Goal: Browse casually

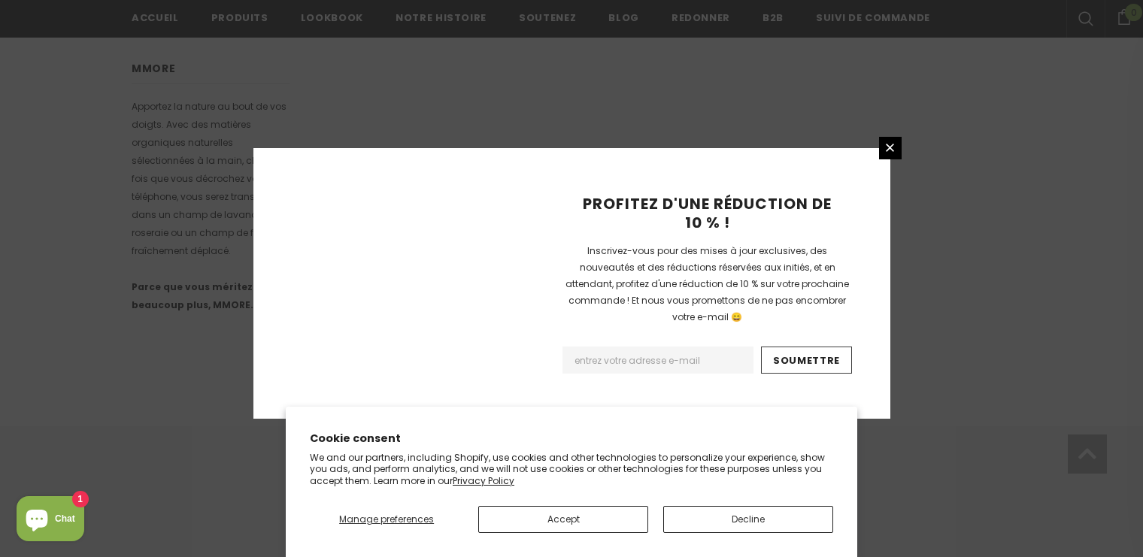
scroll to position [1020, 0]
